Goal: Complete application form

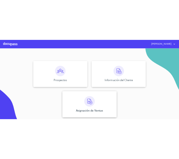
scroll to position [44, 0]
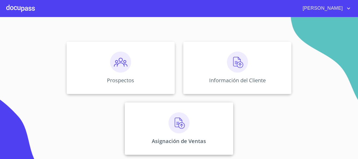
click at [211, 120] on div "Asignación de Ventas" at bounding box center [179, 129] width 108 height 52
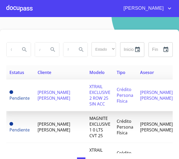
click at [46, 95] on span "[PERSON_NAME] [PERSON_NAME]" at bounding box center [53, 95] width 33 height 12
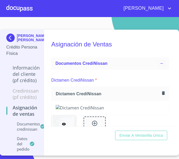
click at [20, 72] on p "Información del cliente (PF crédito)" at bounding box center [22, 74] width 33 height 19
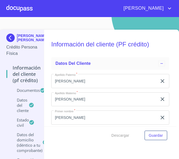
click at [10, 54] on p "Crédito Persona Física" at bounding box center [21, 50] width 31 height 13
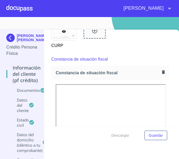
scroll to position [1395, 0]
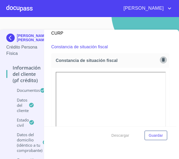
click at [160, 61] on icon "button" at bounding box center [162, 59] width 5 height 5
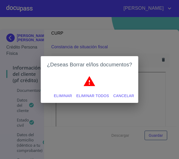
click at [103, 97] on span "Eliminar todos" at bounding box center [92, 96] width 33 height 7
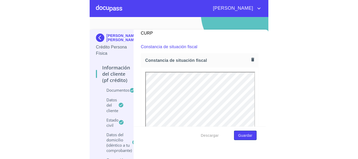
scroll to position [0, 0]
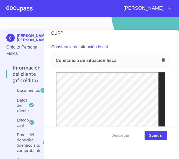
click at [154, 137] on span "Guardar" at bounding box center [155, 135] width 14 height 7
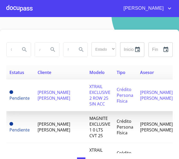
click at [48, 93] on span "[PERSON_NAME] [PERSON_NAME]" at bounding box center [53, 95] width 33 height 12
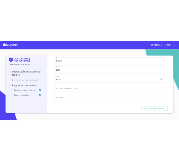
scroll to position [378, 0]
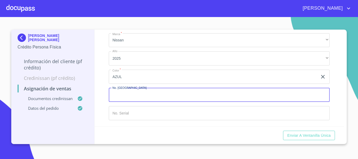
click at [114, 93] on input "Marca   *" at bounding box center [219, 95] width 221 height 14
type input "148714"
click at [148, 84] on input "Marca   *" at bounding box center [213, 77] width 209 height 14
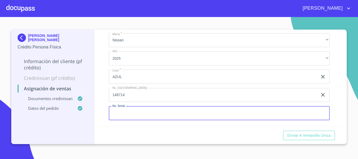
paste input "N8AT3MT9SW047596"
click at [113, 113] on input "N8AT3MT9SW047596" at bounding box center [213, 113] width 209 height 14
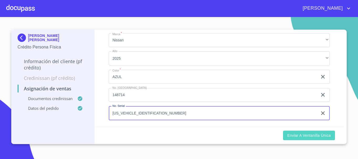
type input "[US_VEHICLE_IDENTIFICATION_NUMBER]"
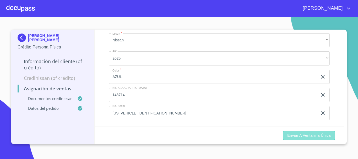
click at [302, 136] on span "Enviar a Ventanilla única" at bounding box center [309, 135] width 44 height 7
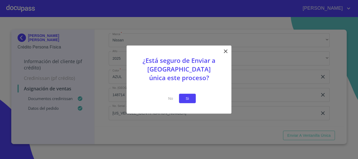
click at [179, 98] on div "¿Está seguro de Enviar a [GEOGRAPHIC_DATA] única este proceso? No Si" at bounding box center [179, 79] width 105 height 68
click at [187, 100] on span "Si" at bounding box center [187, 98] width 8 height 7
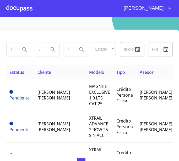
click at [23, 50] on icon "Search" at bounding box center [25, 49] width 6 height 6
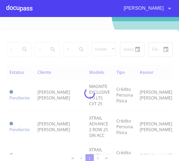
click at [17, 50] on div at bounding box center [89, 93] width 179 height 144
click at [10, 50] on div at bounding box center [89, 93] width 179 height 144
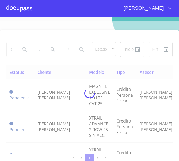
click at [13, 50] on div at bounding box center [89, 93] width 179 height 144
click at [12, 51] on div at bounding box center [89, 93] width 179 height 144
click at [14, 50] on div at bounding box center [89, 93] width 179 height 144
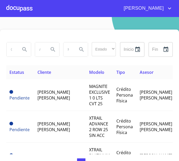
click at [12, 50] on input "search" at bounding box center [12, 49] width 10 height 14
type input "[PERSON_NAME]"
click at [25, 47] on icon "Search" at bounding box center [25, 49] width 6 height 6
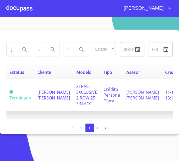
click at [73, 97] on td "XTRAIL EXCLUSIVE 2 ROW 25 SIN ACC" at bounding box center [86, 95] width 27 height 32
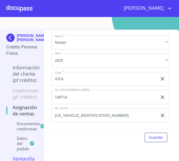
scroll to position [256, 0]
click at [24, 100] on p "Credinissan (PF crédito)" at bounding box center [22, 94] width 32 height 13
click at [22, 88] on div "Información del cliente (PF crédito)" at bounding box center [21, 76] width 31 height 23
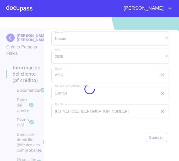
scroll to position [39, 0]
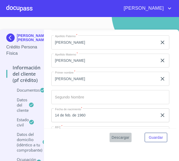
click at [112, 137] on span "Descargar" at bounding box center [121, 138] width 18 height 7
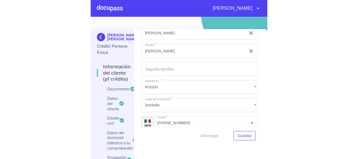
scroll to position [3037, 0]
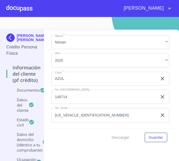
drag, startPoint x: 0, startPoint y: 36, endPoint x: 9, endPoint y: 61, distance: 26.5
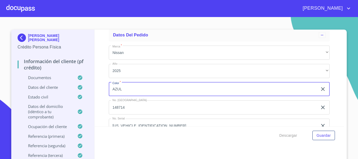
click at [162, 28] on section "[PERSON_NAME] [PERSON_NAME] Persona Física Información del cliente (PF crédito)…" at bounding box center [179, 88] width 358 height 142
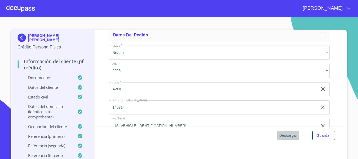
click at [292, 134] on span "Descargar" at bounding box center [289, 135] width 18 height 7
